Goal: Navigation & Orientation: Go to known website

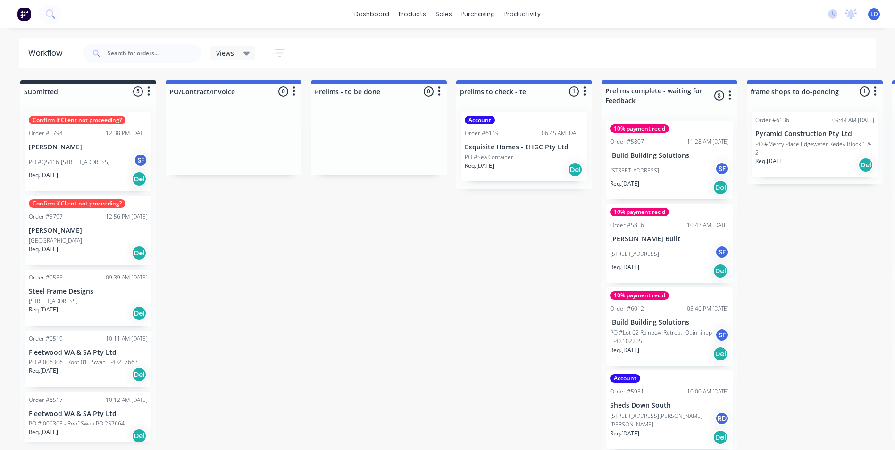
click at [249, 54] on icon at bounding box center [246, 53] width 7 height 10
click at [281, 52] on icon "button" at bounding box center [280, 52] width 8 height 1
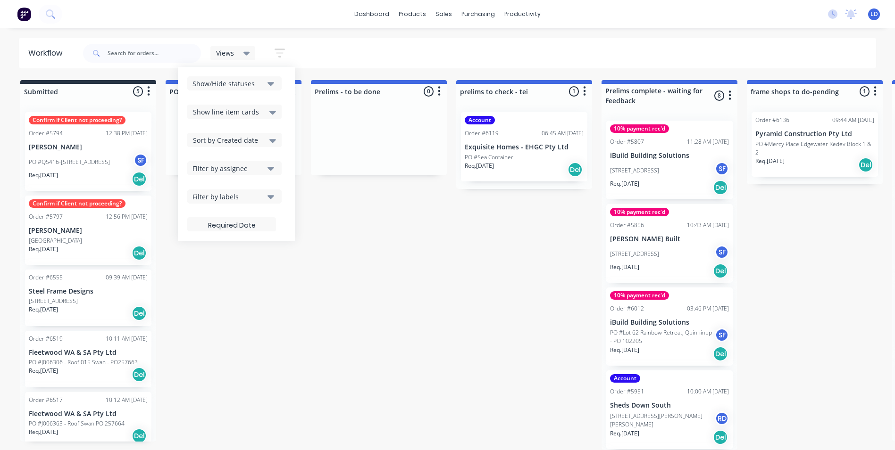
click at [252, 169] on div "Filter by assignee" at bounding box center [227, 169] width 71 height 10
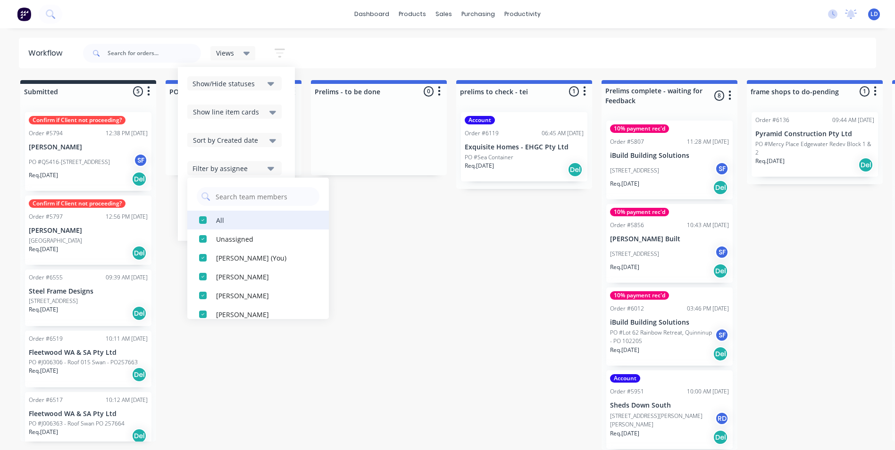
click at [203, 224] on div "button" at bounding box center [202, 220] width 19 height 19
click at [203, 241] on div "button" at bounding box center [202, 239] width 19 height 19
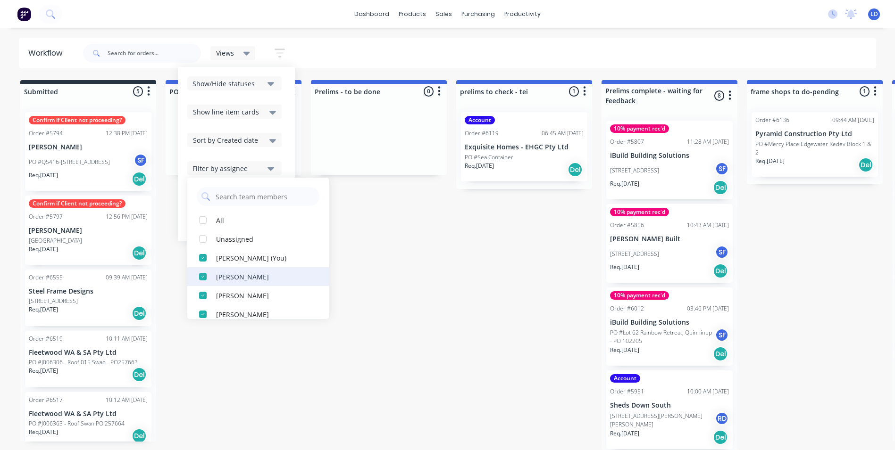
click at [200, 263] on div "button" at bounding box center [202, 258] width 19 height 19
click at [203, 263] on div "button" at bounding box center [202, 258] width 19 height 19
click at [204, 262] on div "button" at bounding box center [202, 258] width 19 height 19
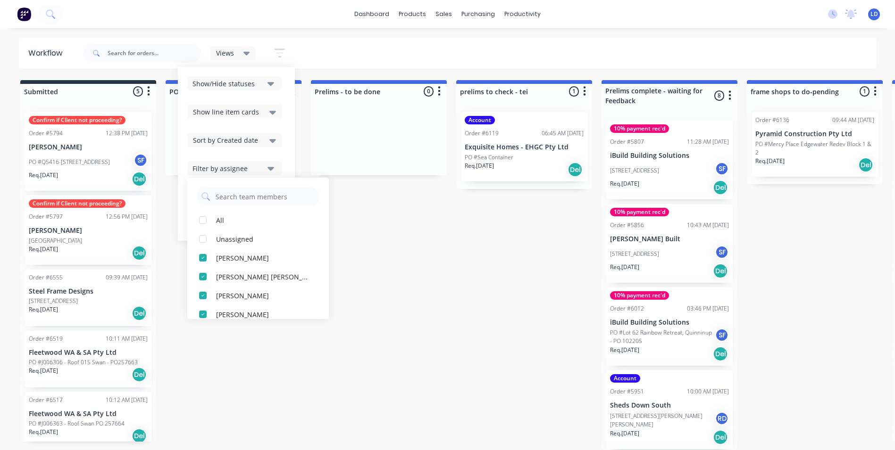
click at [204, 262] on div "button" at bounding box center [202, 258] width 19 height 19
click at [203, 260] on div "button" at bounding box center [202, 258] width 19 height 19
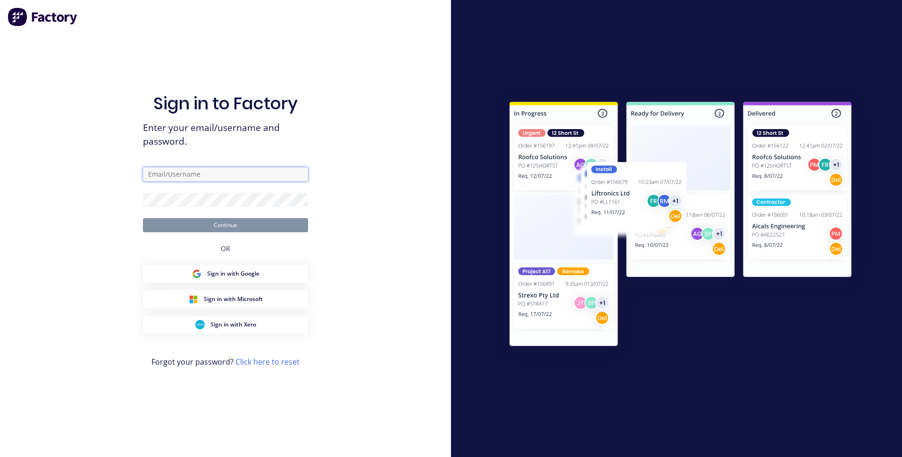
type input "Diek"
click at [237, 229] on button "Continue" at bounding box center [225, 225] width 165 height 14
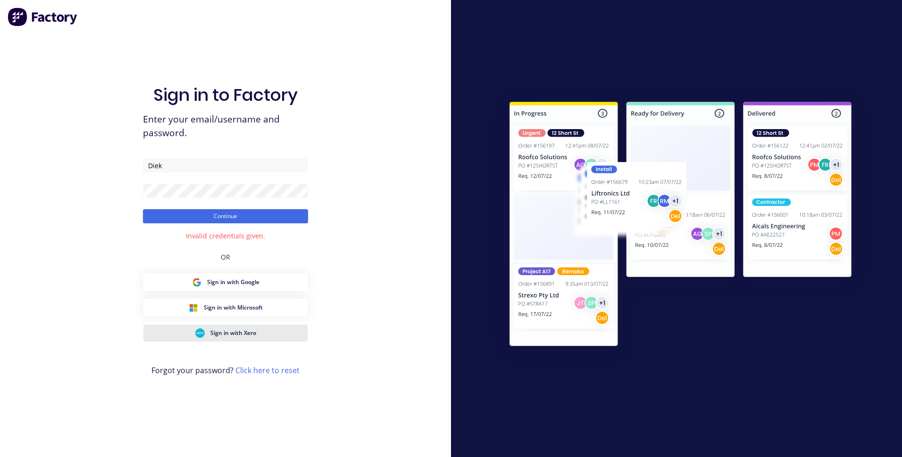
click at [265, 334] on button "Sign in with Xero" at bounding box center [225, 333] width 165 height 18
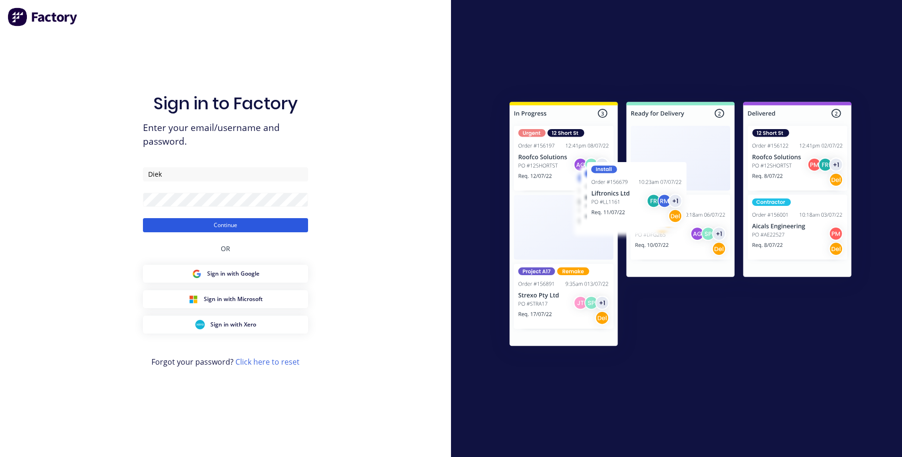
click at [209, 226] on button "Continue" at bounding box center [225, 225] width 165 height 14
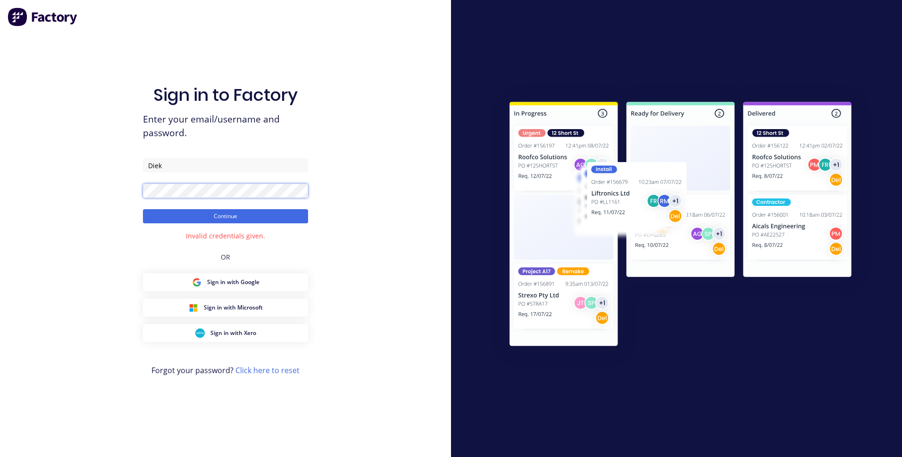
click at [143, 209] on button "Continue" at bounding box center [225, 216] width 165 height 14
click at [166, 167] on input "Diek" at bounding box center [225, 165] width 165 height 14
drag, startPoint x: 165, startPoint y: 166, endPoint x: 146, endPoint y: 166, distance: 19.3
click at [146, 166] on input "Diek" at bounding box center [225, 165] width 165 height 14
click at [177, 166] on input "lesterdiek@steelscene.com.au" at bounding box center [225, 165] width 165 height 14
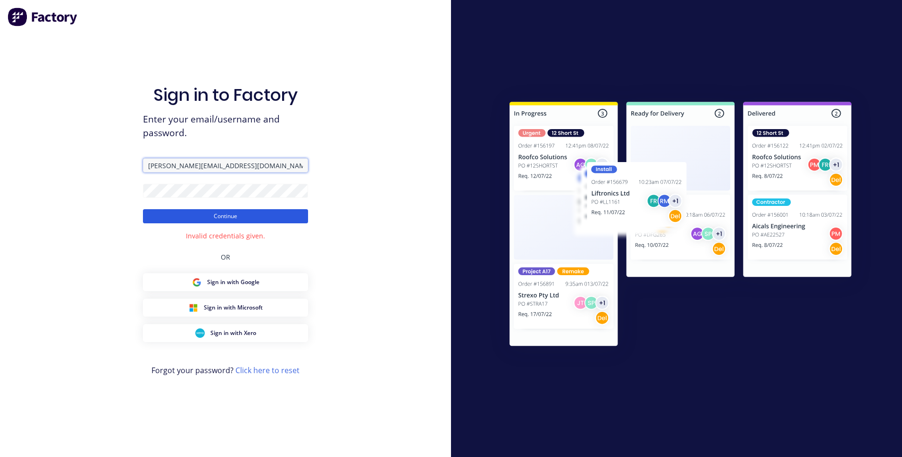
type input "lester@steelscene.com.au"
click at [232, 216] on button "Continue" at bounding box center [225, 216] width 165 height 14
click at [143, 209] on button "Continue" at bounding box center [225, 216] width 165 height 14
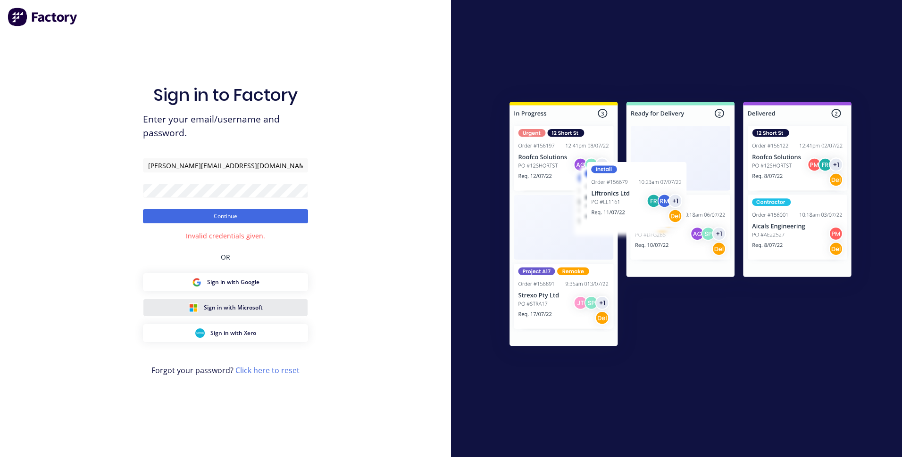
click at [231, 307] on span "Sign in with Microsoft" at bounding box center [233, 308] width 59 height 8
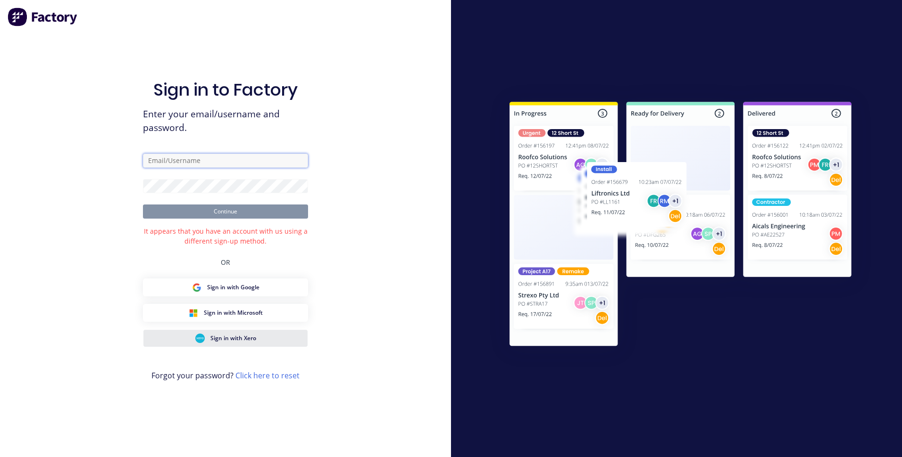
type input "Diek"
click at [282, 341] on button "Sign in with Xero" at bounding box center [225, 339] width 165 height 18
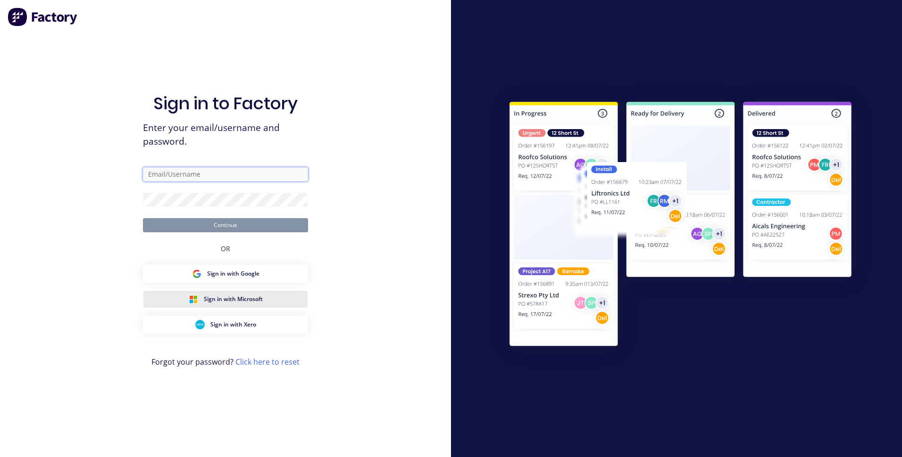
type input "Diek"
click at [228, 302] on span "Sign in with Microsoft" at bounding box center [233, 299] width 59 height 8
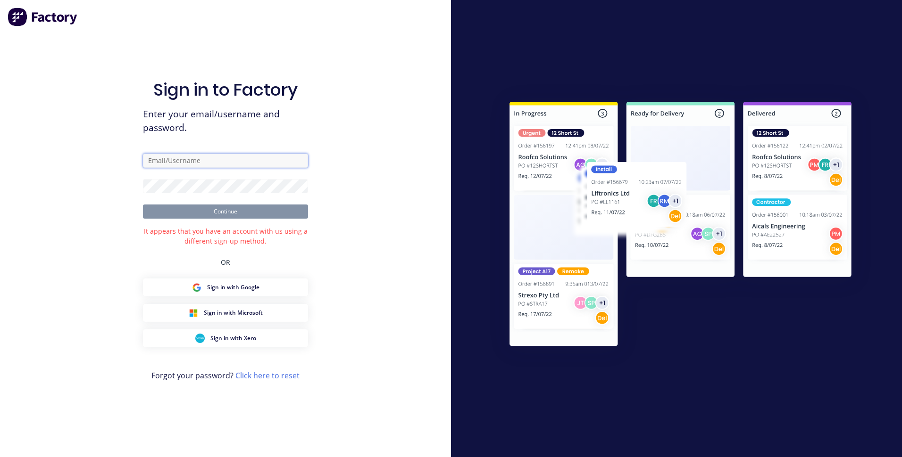
type input "Diek"
click at [336, 180] on div "Sign in to Factory Enter your email/username and password. Diek Continue It app…" at bounding box center [225, 228] width 451 height 457
click at [264, 337] on button "Sign in with Xero" at bounding box center [225, 339] width 165 height 18
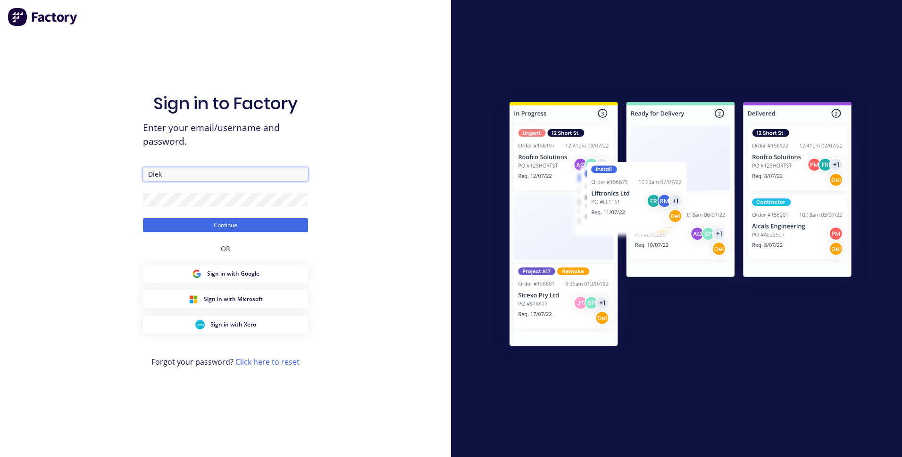
click at [170, 178] on input "Diek" at bounding box center [225, 174] width 165 height 14
type input "D"
type input "[PERSON_NAME][EMAIL_ADDRESS][DOMAIN_NAME]"
click at [143, 218] on button "Continue" at bounding box center [225, 225] width 165 height 14
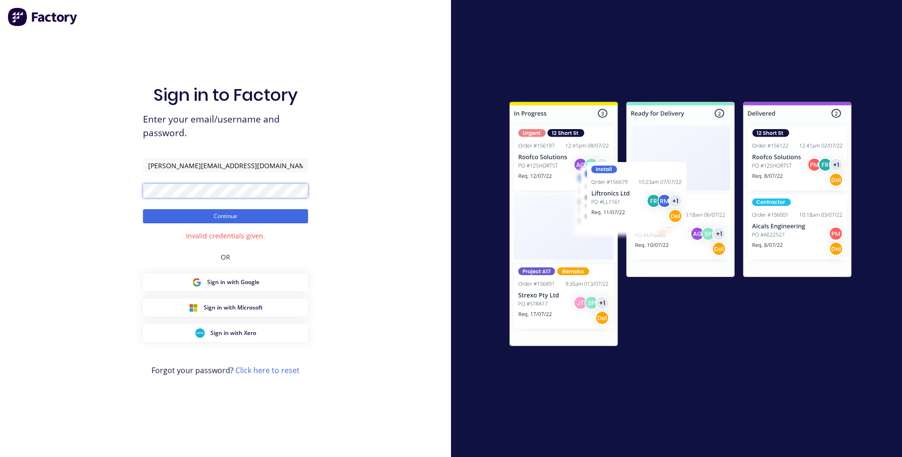
click at [143, 209] on button "Continue" at bounding box center [225, 216] width 165 height 14
drag, startPoint x: 342, startPoint y: 191, endPoint x: 386, endPoint y: 195, distance: 44.0
click at [342, 191] on div "Sign in to Factory Enter your email/username and password. [PERSON_NAME][EMAIL_…" at bounding box center [225, 228] width 451 height 457
